Goal: Use online tool/utility: Utilize a website feature to perform a specific function

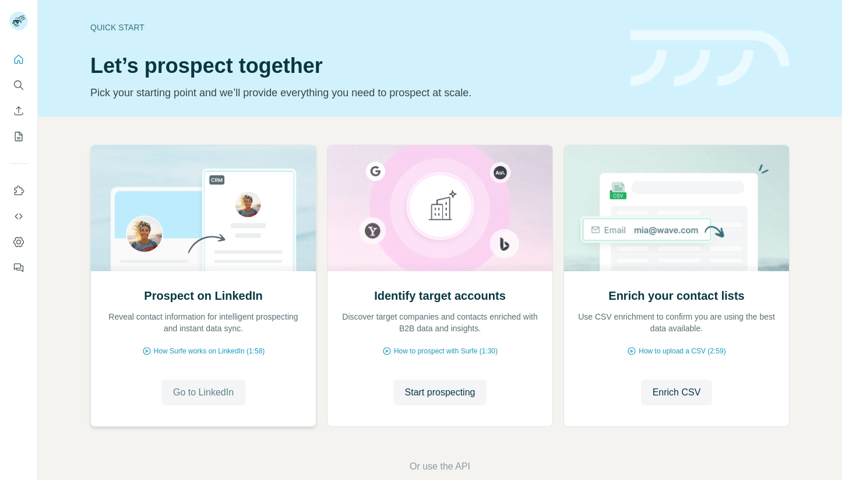
click at [226, 382] on button "Go to LinkedIn" at bounding box center [203, 392] width 84 height 26
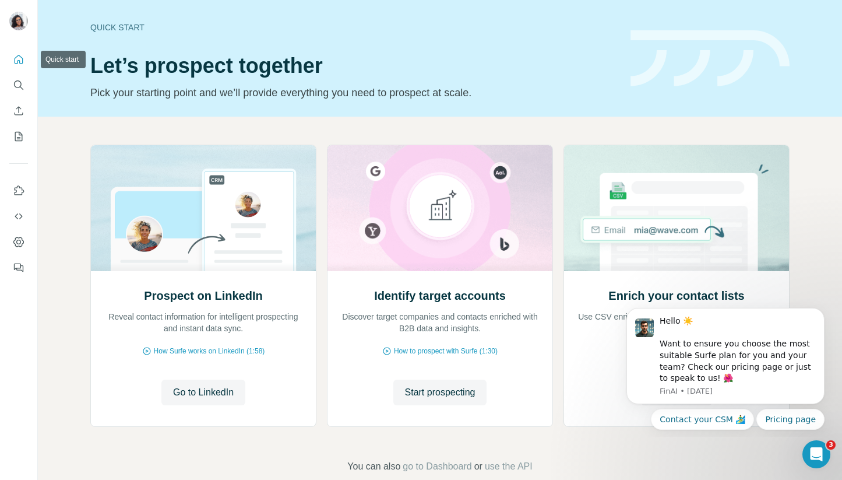
click at [21, 57] on icon "Quick start" at bounding box center [19, 59] width 9 height 9
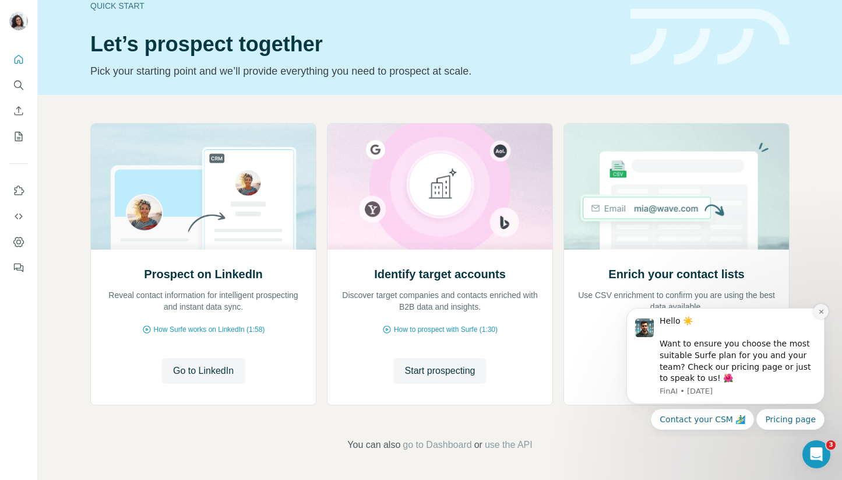
click at [820, 312] on icon "Dismiss notification" at bounding box center [821, 311] width 4 height 4
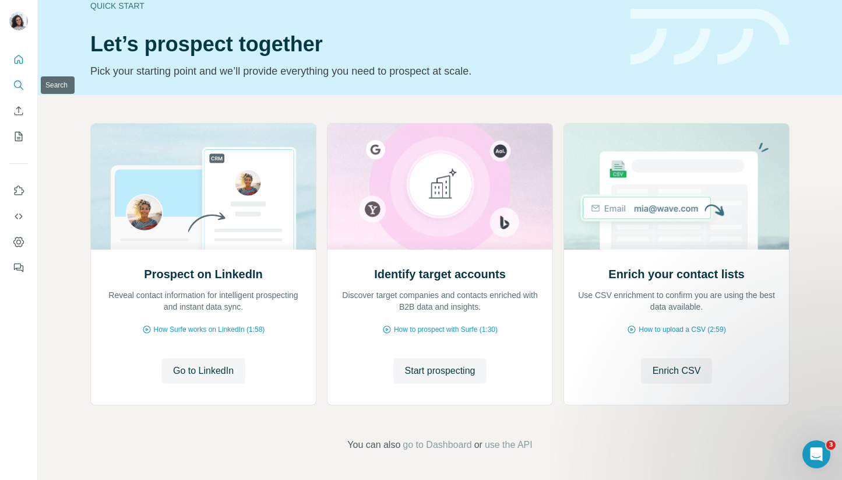
click at [21, 83] on icon "Search" at bounding box center [19, 85] width 12 height 12
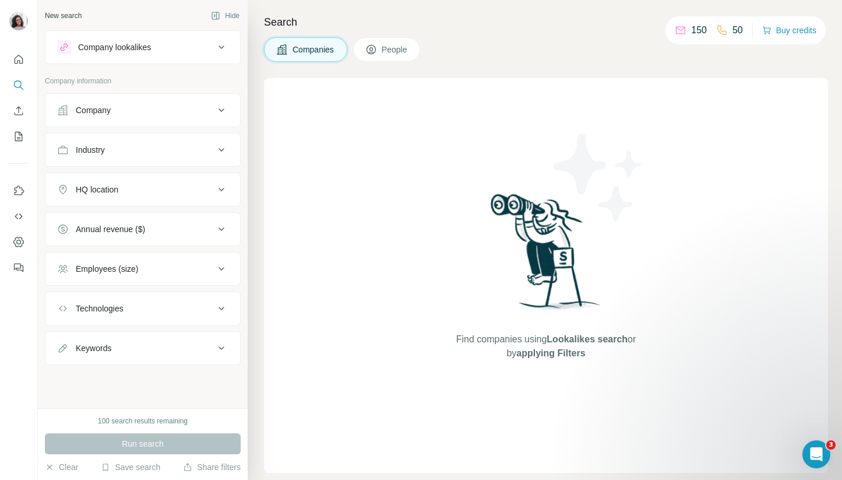
click at [135, 56] on button "Company lookalikes" at bounding box center [142, 47] width 195 height 28
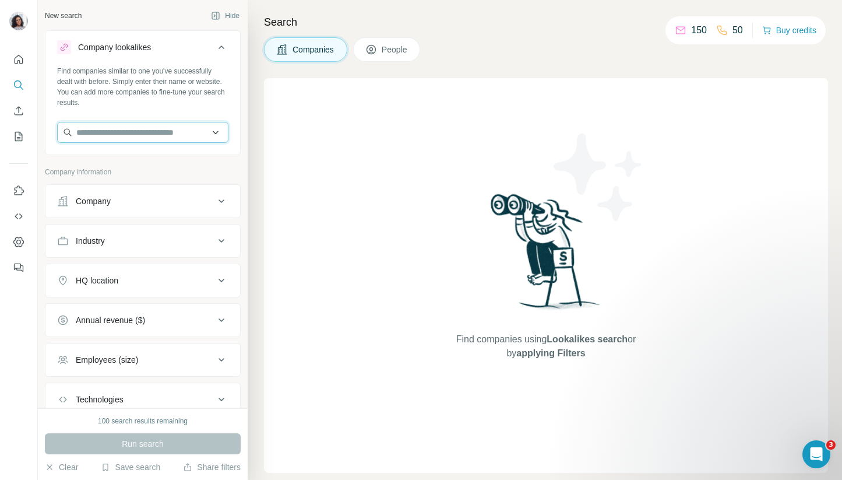
click at [177, 133] on input "text" at bounding box center [142, 132] width 171 height 21
paste input "**********"
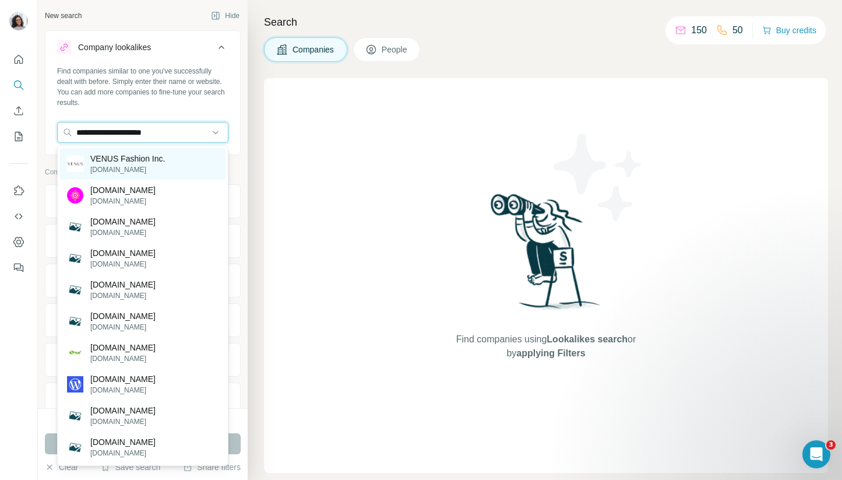
type input "**********"
click at [175, 156] on div "VENUS Fashion Inc. [DOMAIN_NAME]" at bounding box center [143, 163] width 166 height 31
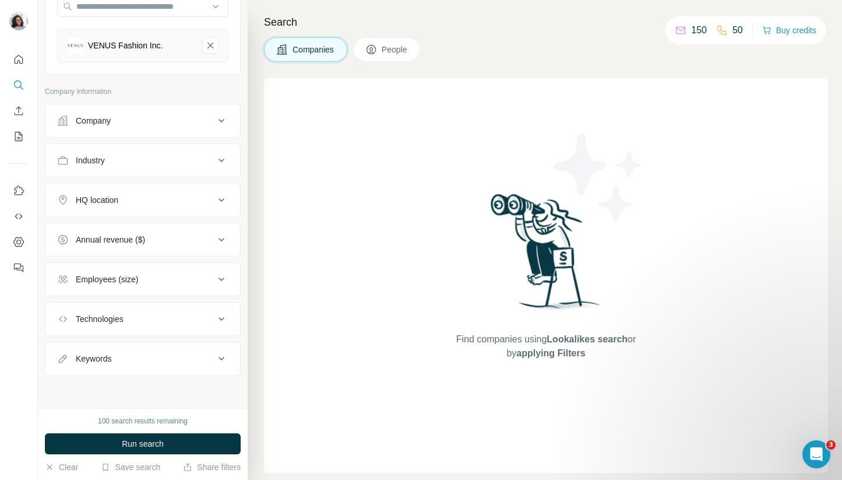
scroll to position [125, 0]
click at [209, 249] on button "Annual revenue ($)" at bounding box center [142, 241] width 195 height 28
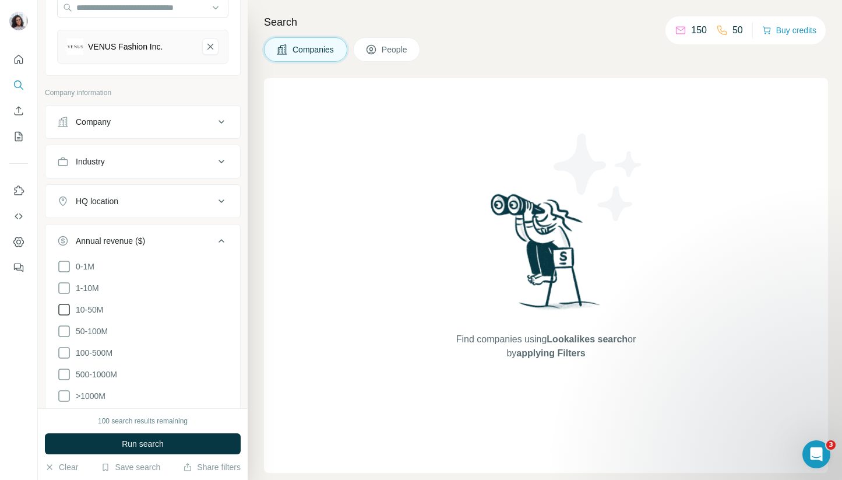
click at [66, 307] on icon at bounding box center [64, 309] width 14 height 14
click at [64, 328] on icon at bounding box center [64, 331] width 14 height 14
click at [64, 350] on icon at bounding box center [64, 353] width 14 height 14
click at [111, 441] on button "Run search" at bounding box center [143, 443] width 196 height 21
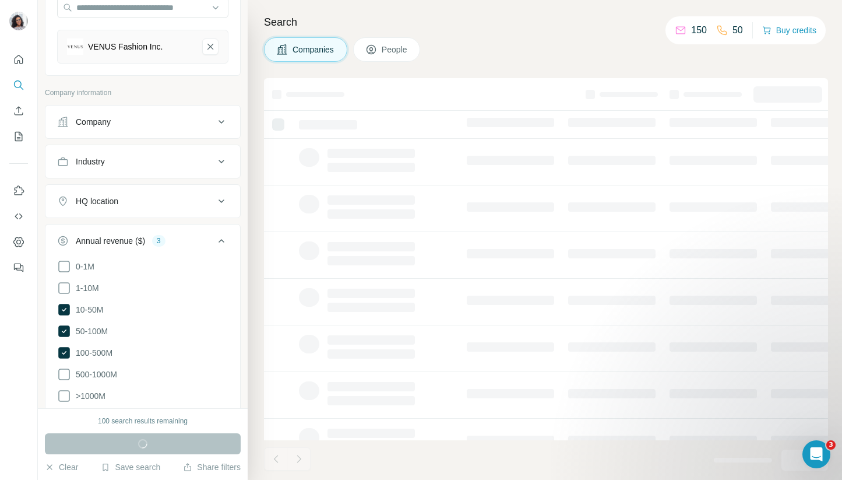
click at [227, 122] on icon at bounding box center [221, 122] width 14 height 14
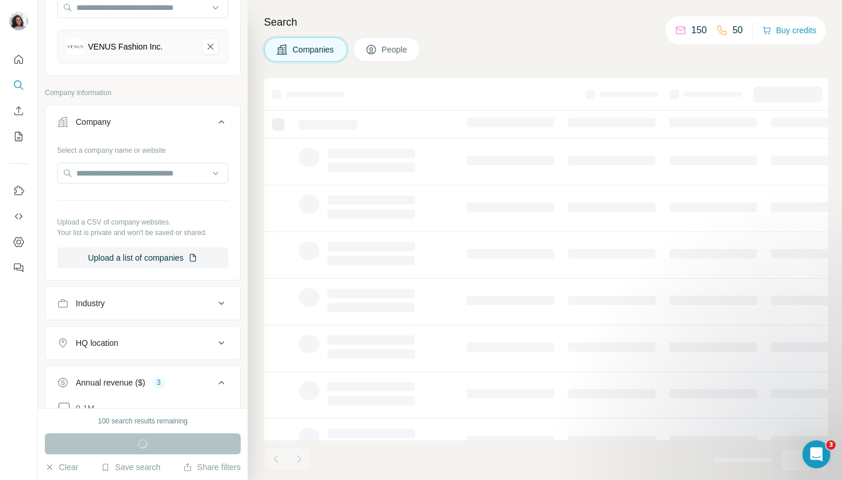
click at [227, 122] on icon at bounding box center [221, 122] width 14 height 14
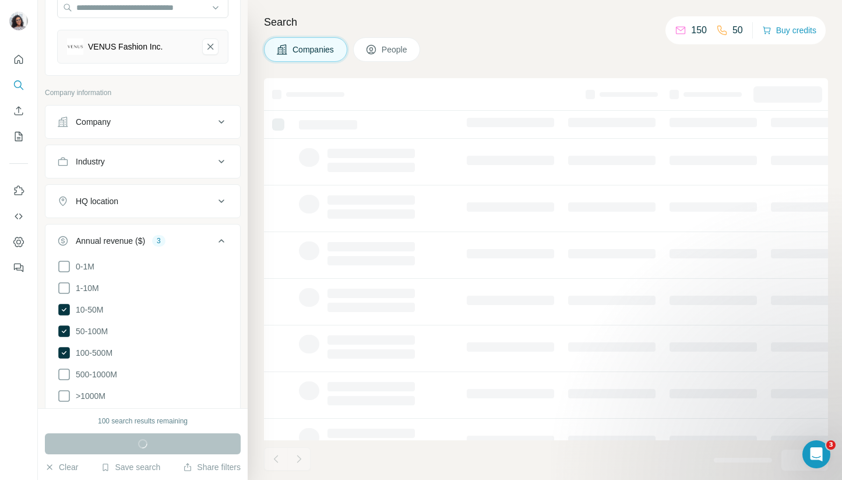
click at [227, 158] on icon at bounding box center [221, 161] width 14 height 14
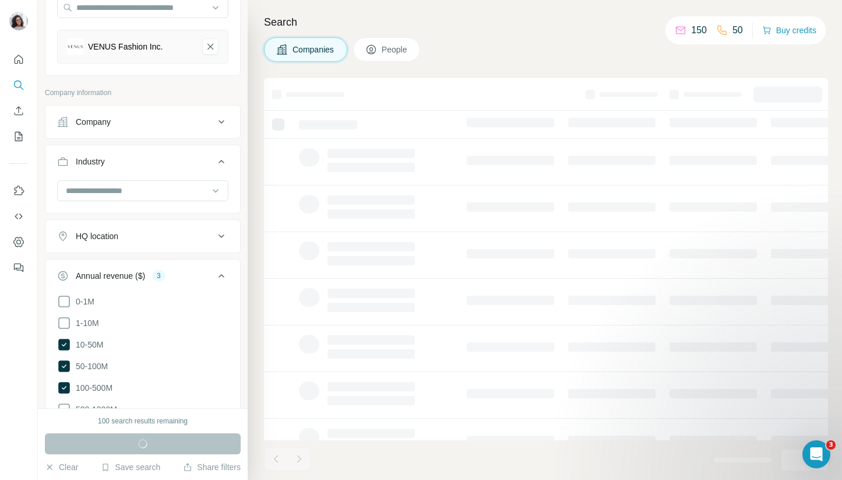
click at [227, 158] on icon at bounding box center [221, 161] width 14 height 14
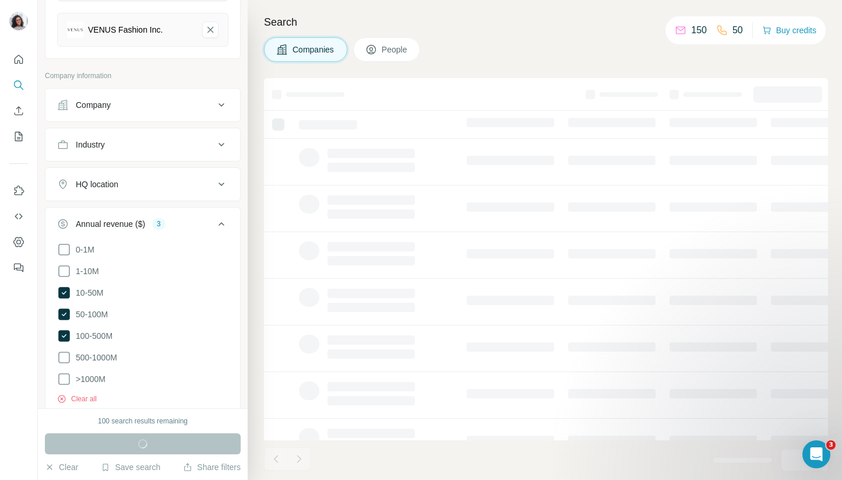
scroll to position [48, 0]
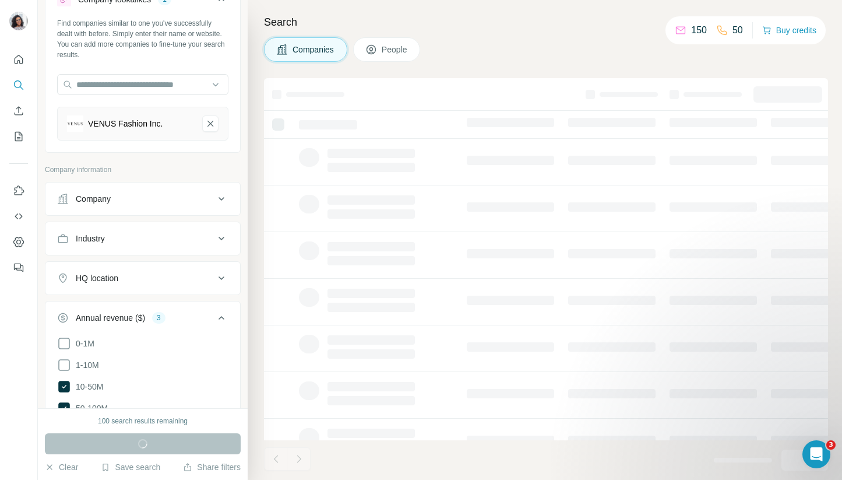
click at [220, 275] on icon at bounding box center [221, 278] width 14 height 14
click at [191, 312] on input "text" at bounding box center [142, 307] width 171 height 21
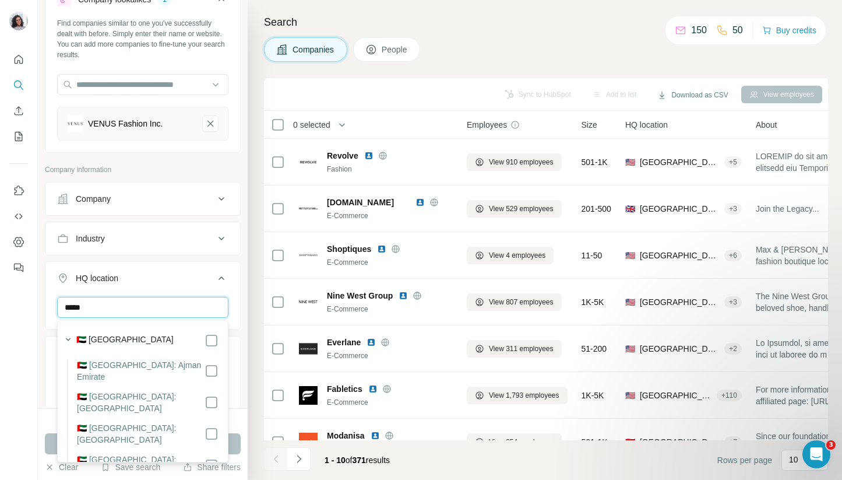
type input "******"
click at [158, 304] on input "******" at bounding box center [142, 307] width 171 height 21
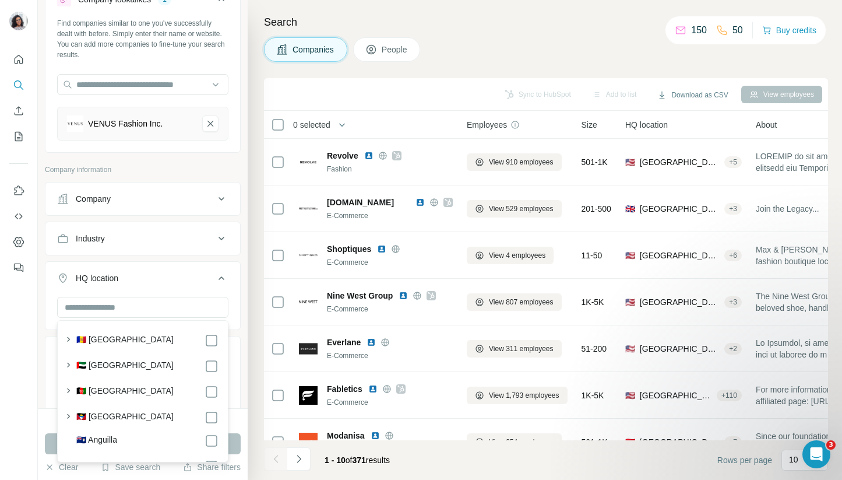
click at [216, 276] on icon at bounding box center [221, 278] width 14 height 14
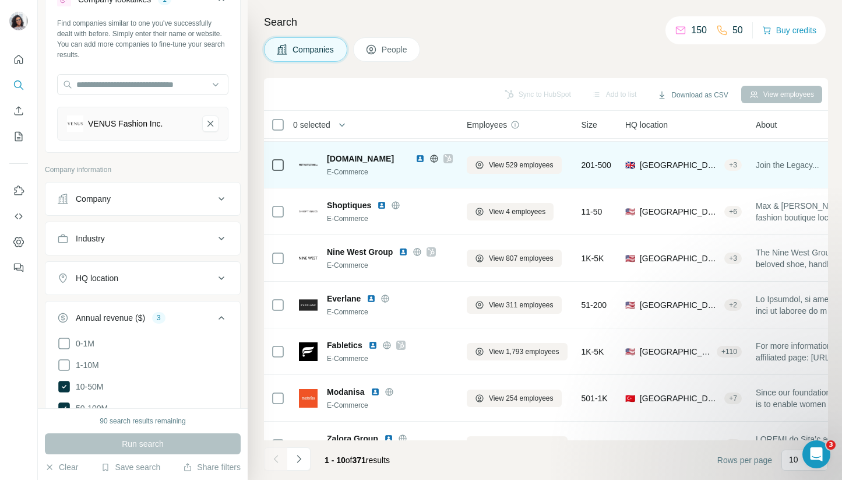
scroll to position [0, 0]
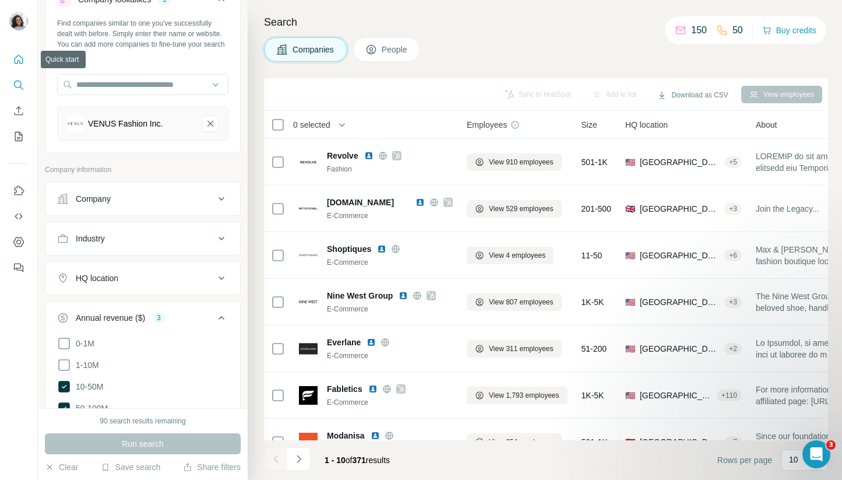
click at [18, 64] on icon "Quick start" at bounding box center [19, 60] width 12 height 12
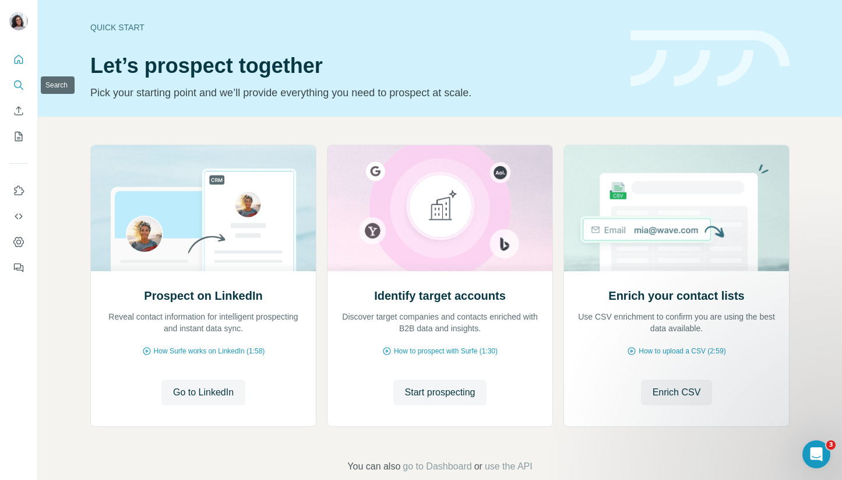
click at [18, 86] on icon "Search" at bounding box center [19, 85] width 12 height 12
